Goal: Information Seeking & Learning: Learn about a topic

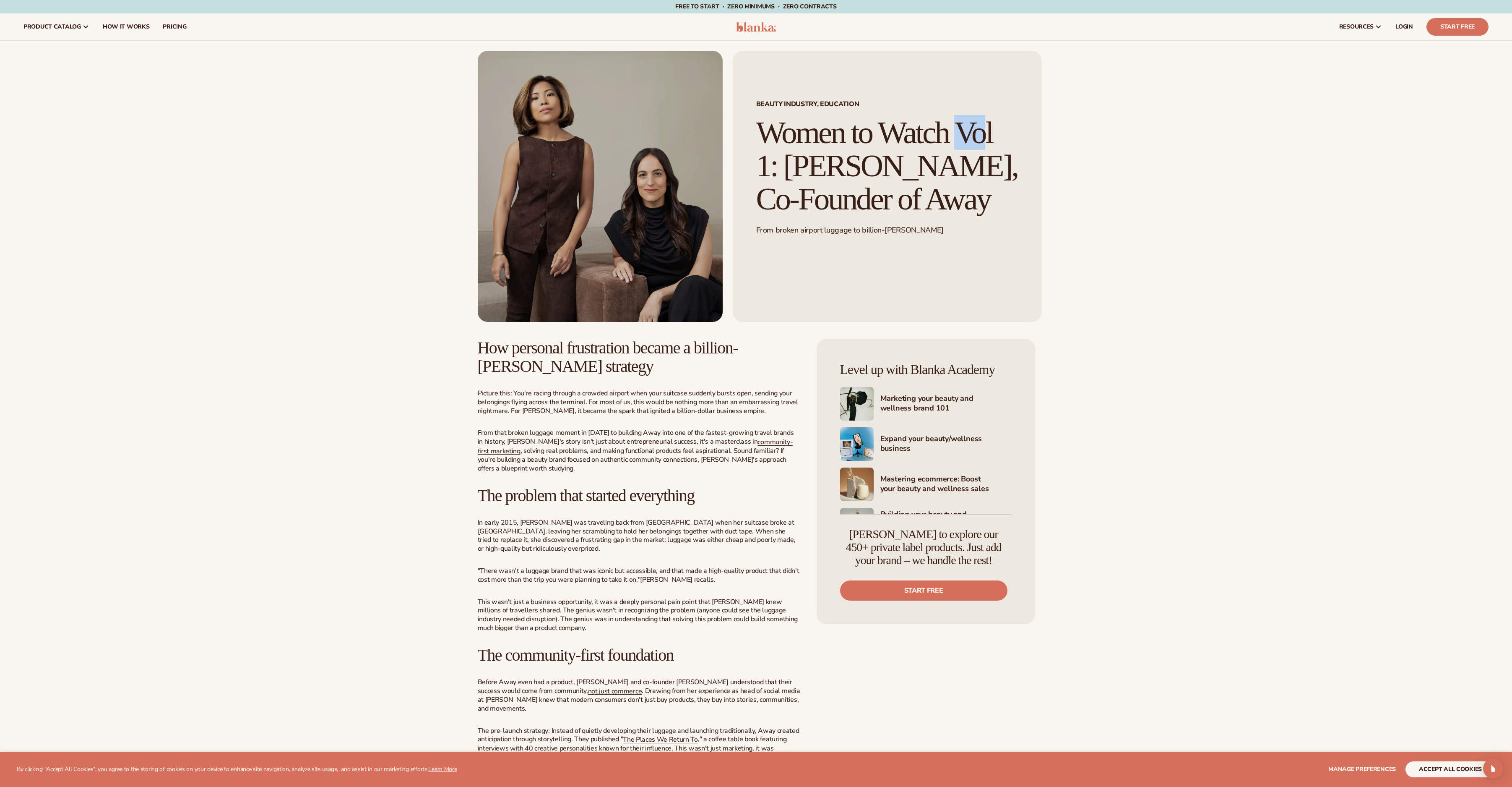
drag, startPoint x: 751, startPoint y: 125, endPoint x: 800, endPoint y: 138, distance: 50.7
click at [800, 138] on div "Beauty Industry, Education Women to Watch Vol 1: Jen Rubio, Co-Founder of Away …" at bounding box center [887, 187] width 309 height 271
click at [769, 138] on h1 "Women to Watch Vol 1: Jen Rubio, Co-Founder of Away" at bounding box center [887, 165] width 262 height 99
click at [984, 198] on h1 "Women to Watch Vol 1: Jen Rubio, Co-Founder of Away" at bounding box center [887, 165] width 262 height 99
click at [984, 198] on h1 "Women to Watch Vol 1: Jen Rubio, Co-Founder of Away" at bounding box center [887, 165] width 262 height 99
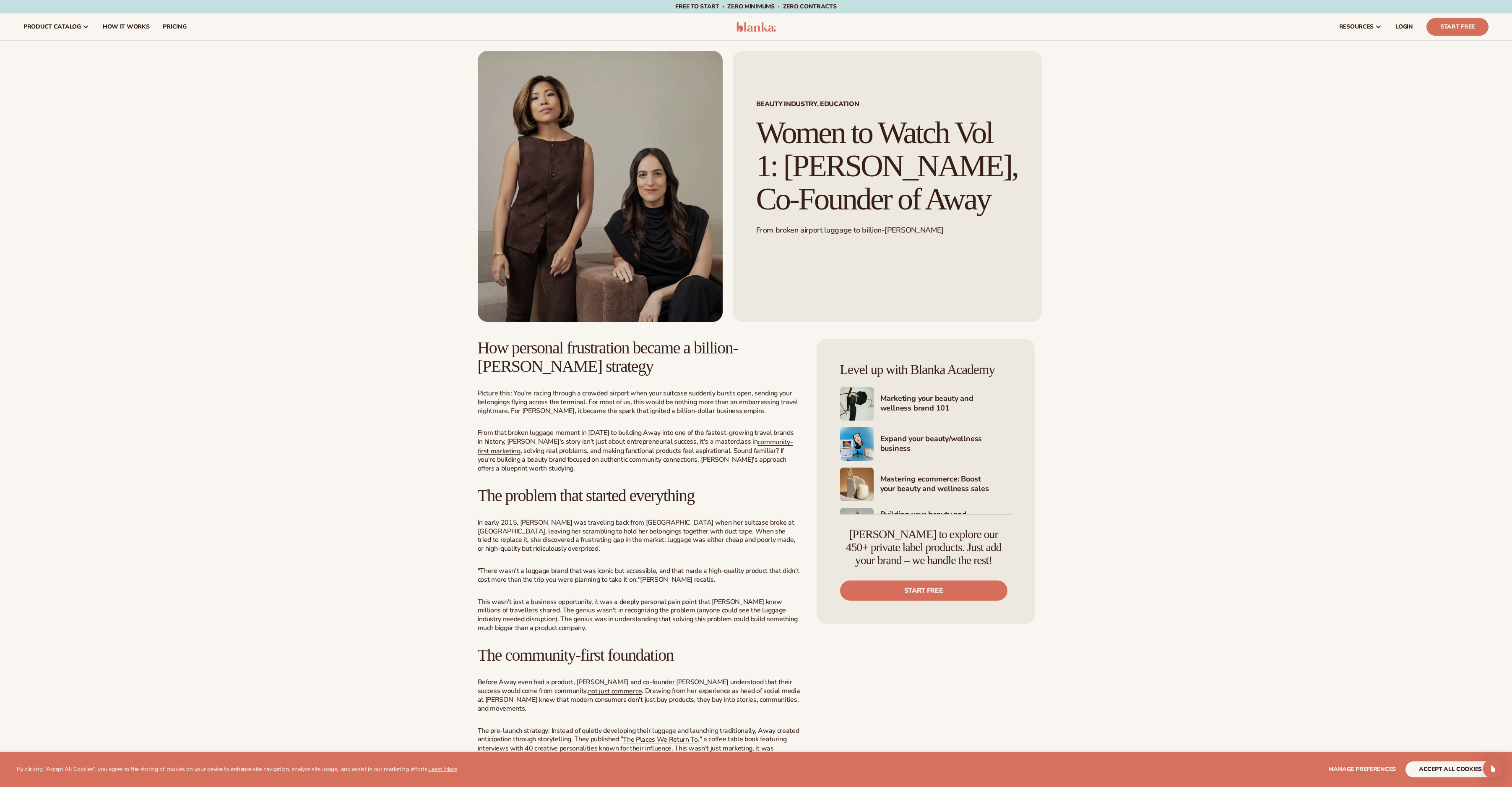
drag, startPoint x: 980, startPoint y: 199, endPoint x: 741, endPoint y: 137, distance: 246.9
click at [741, 137] on div "Beauty Industry, Education Women to Watch Vol 1: Jen Rubio, Co-Founder of Away …" at bounding box center [887, 187] width 309 height 271
copy h1 "Women to Watch Vol 1: Jen Rubio, Co-Founder of Away"
click at [765, 30] on img at bounding box center [756, 26] width 40 height 10
